Goal: Check status: Check status

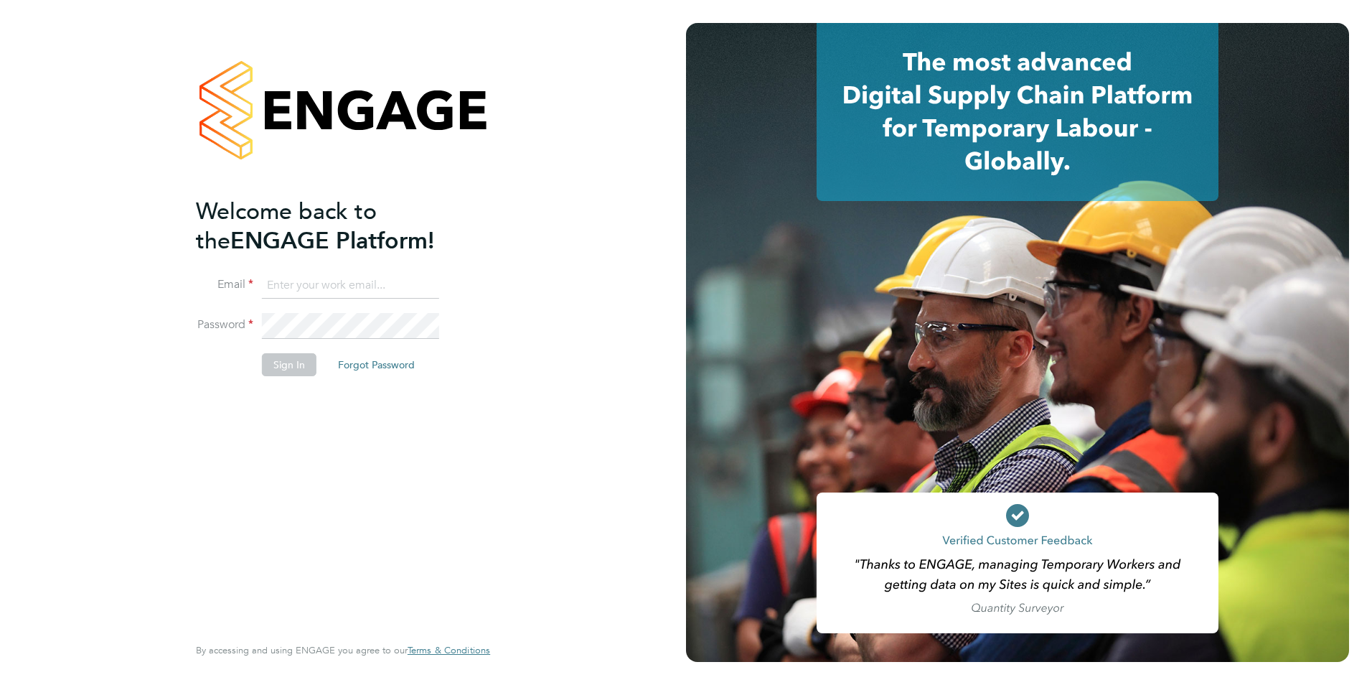
type input "shaun.white@linsco.com"
click at [317, 366] on li "Sign In Forgot Password" at bounding box center [336, 371] width 280 height 37
click at [314, 366] on button "Sign In" at bounding box center [289, 364] width 55 height 23
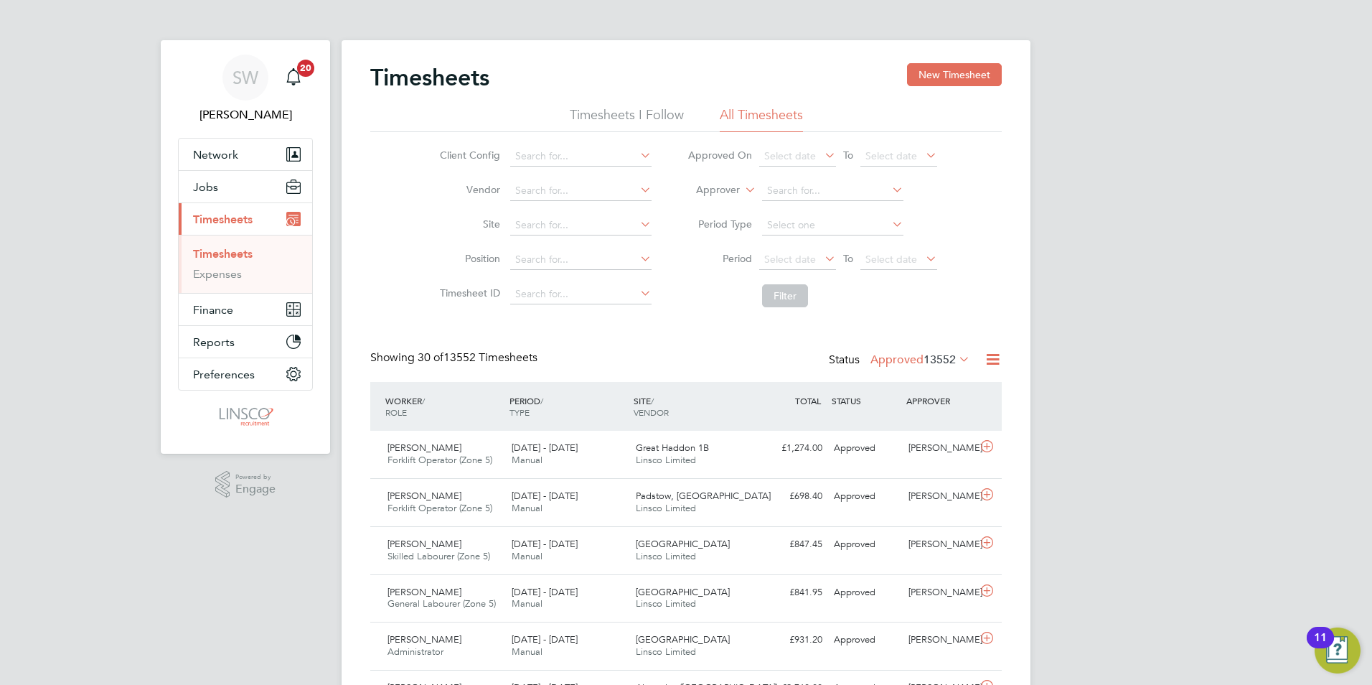
click at [889, 367] on div "Status Approved 13552" at bounding box center [901, 360] width 144 height 20
click at [897, 359] on label "Approved 13552" at bounding box center [921, 359] width 100 height 14
click at [918, 428] on li "Submitted" at bounding box center [897, 426] width 66 height 20
click at [609, 491] on div "16 - 22 Aug 2025 Manual" at bounding box center [568, 503] width 124 height 36
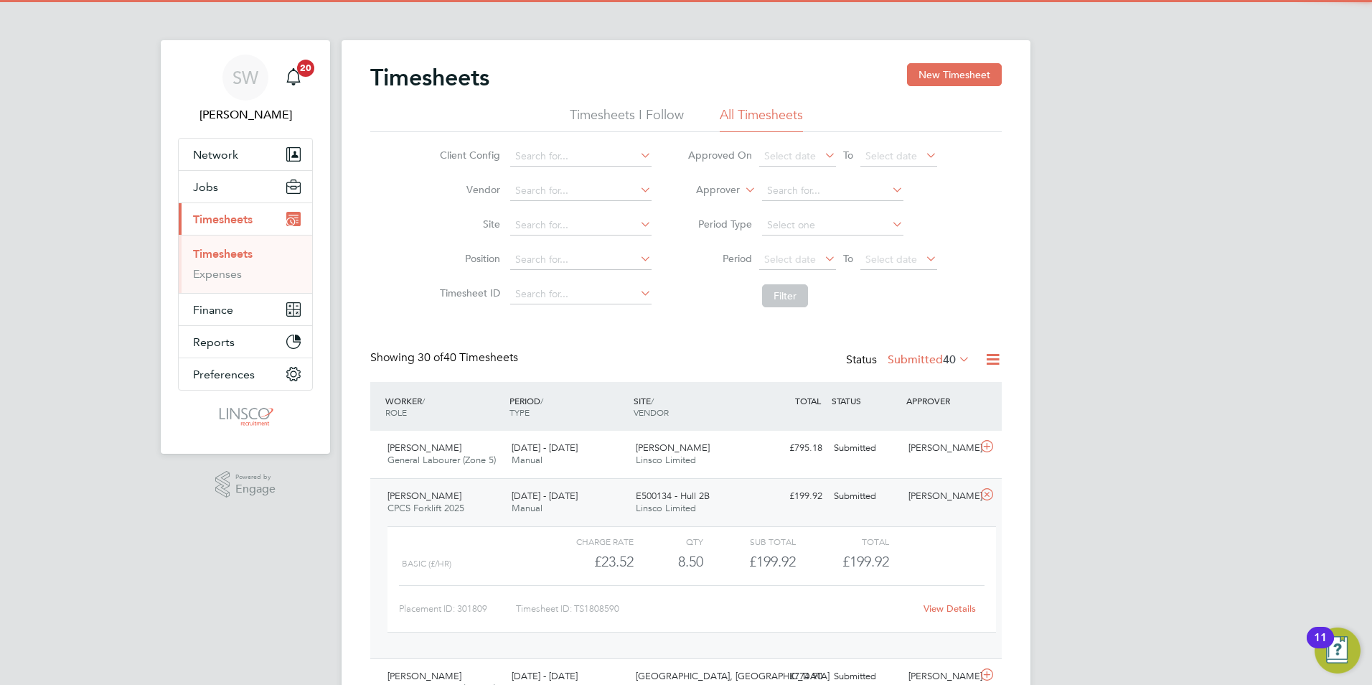
click at [895, 495] on div "Submitted" at bounding box center [865, 497] width 75 height 24
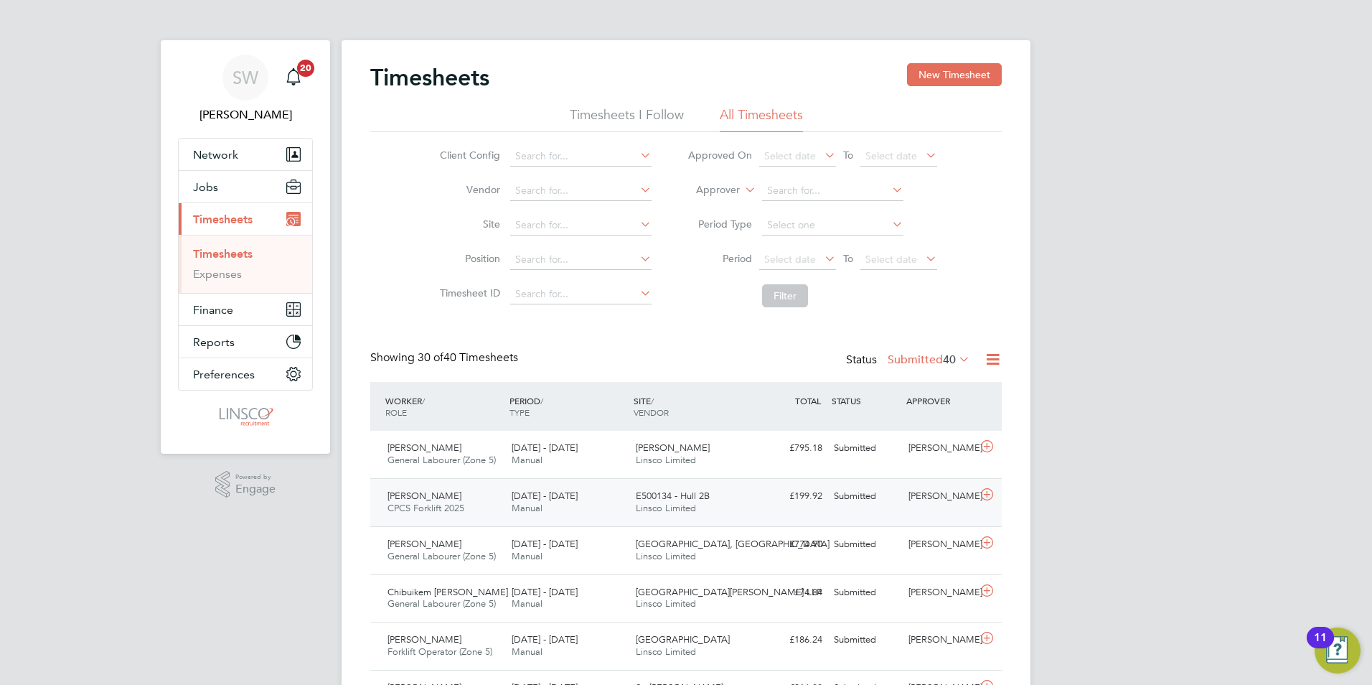
click at [895, 495] on div "Submitted" at bounding box center [865, 497] width 75 height 24
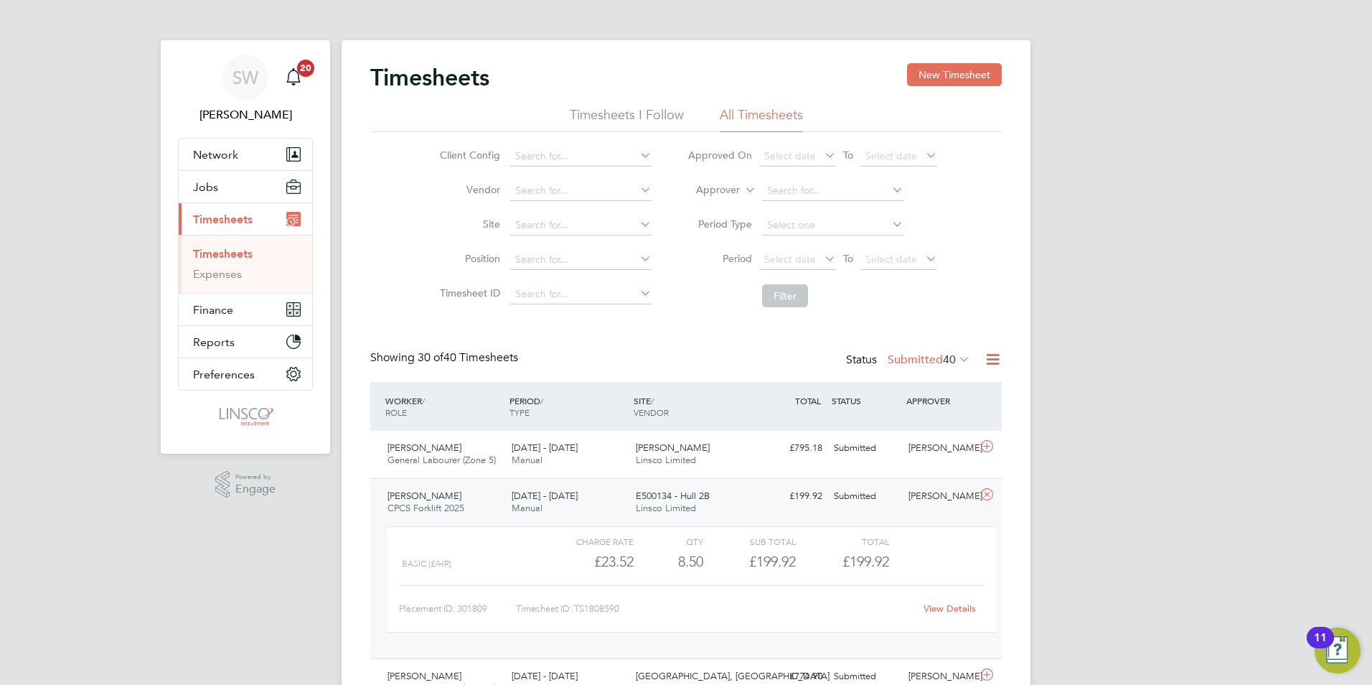
click at [952, 617] on div "View Details" at bounding box center [950, 608] width 70 height 23
click at [950, 610] on link "View Details" at bounding box center [950, 608] width 52 height 12
